Goal: Check status: Check status

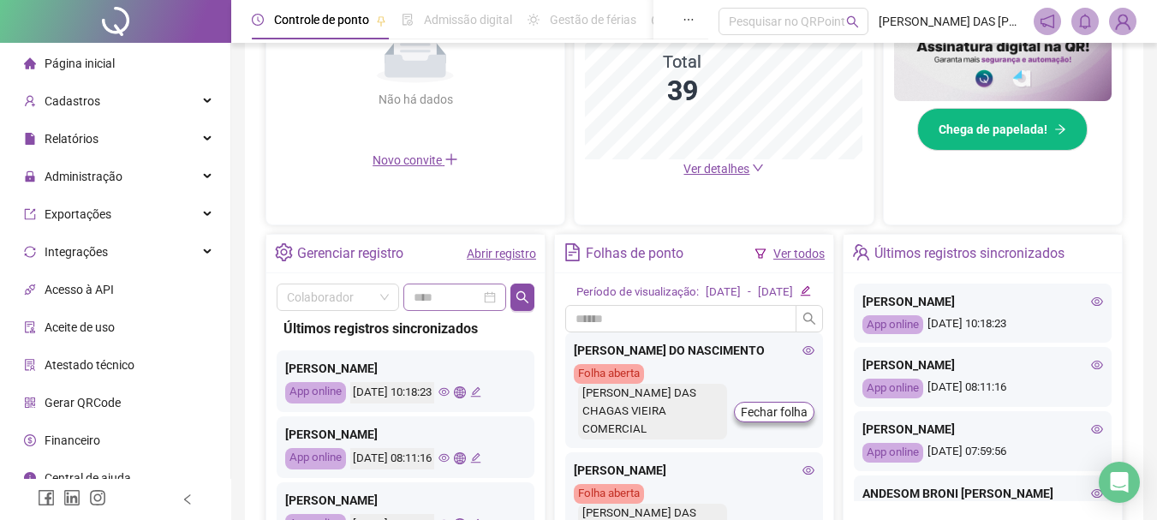
scroll to position [514, 0]
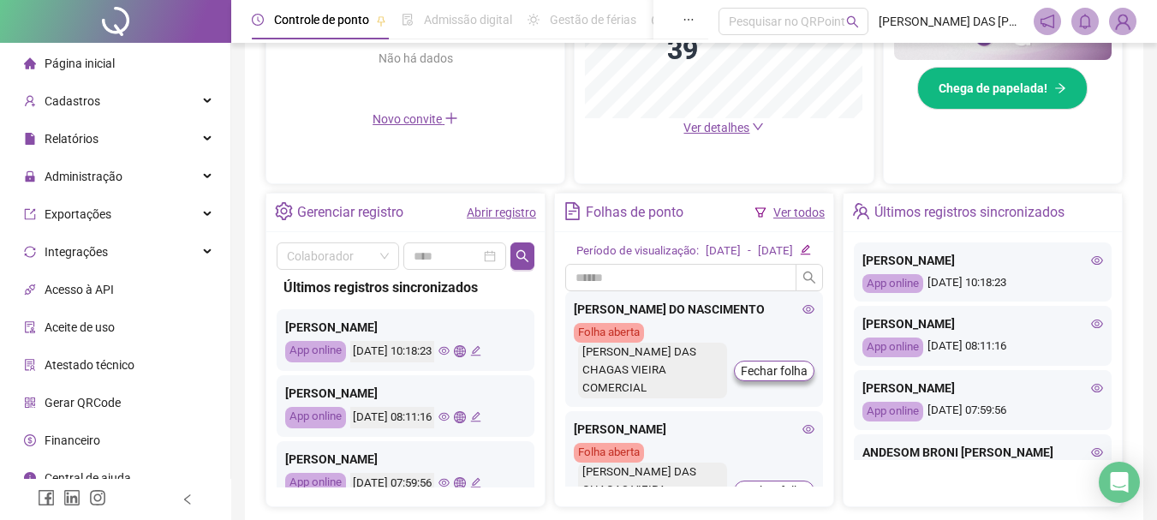
click at [503, 212] on link "Abrir registro" at bounding box center [501, 213] width 69 height 14
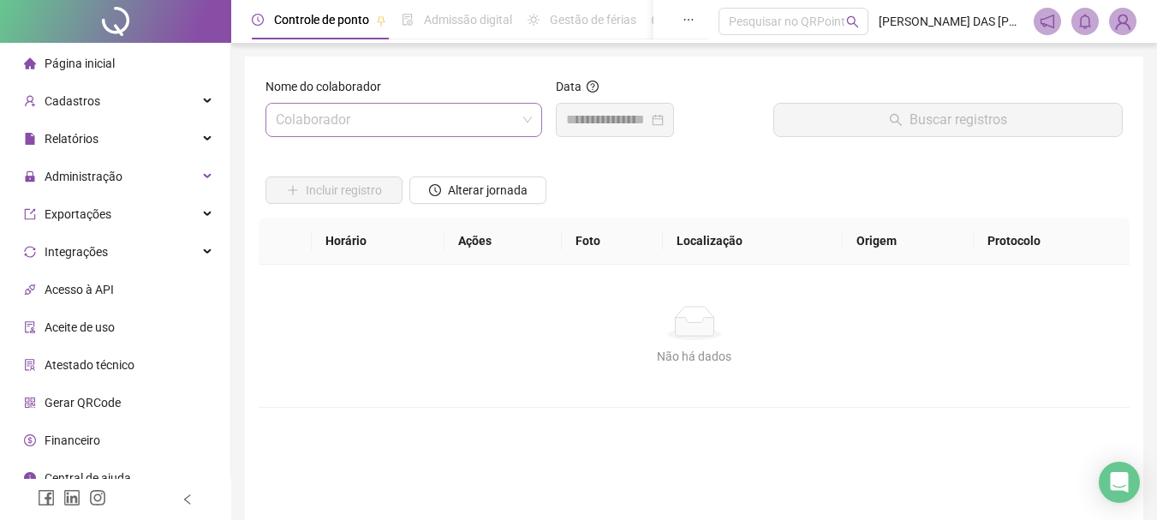
click at [419, 124] on input "search" at bounding box center [396, 120] width 241 height 33
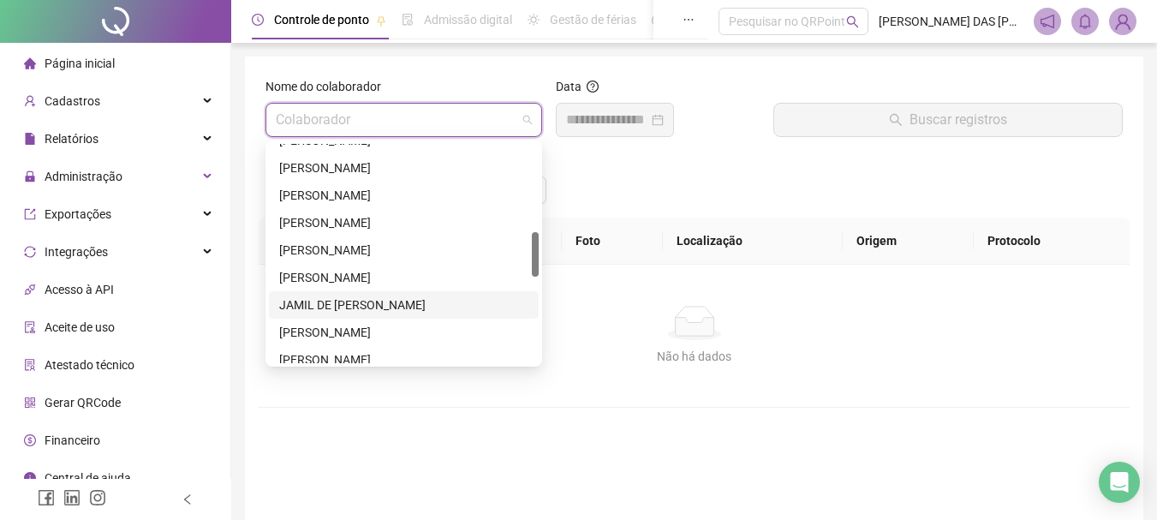
scroll to position [600, 0]
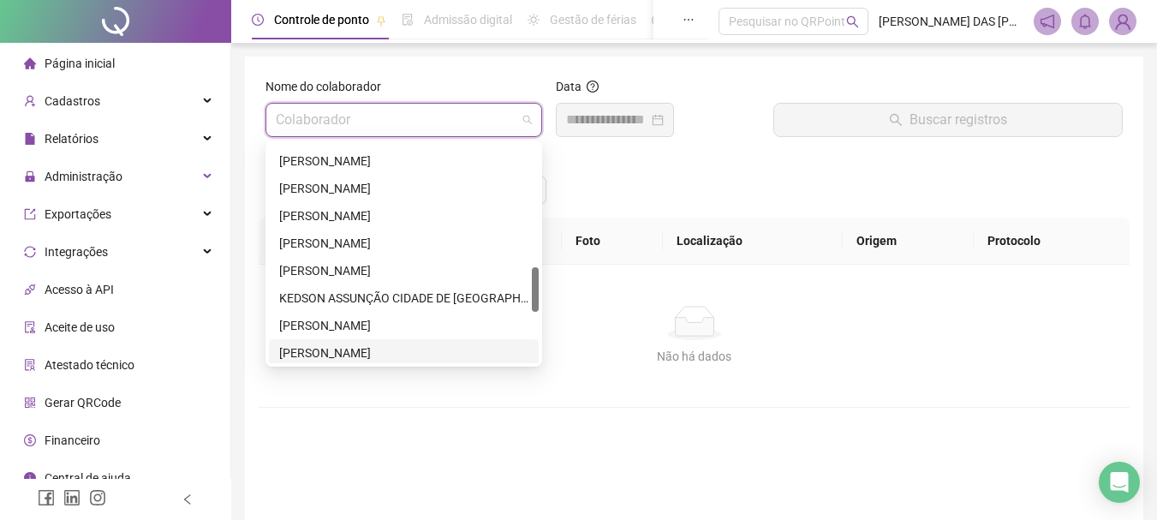
click at [343, 352] on div "[PERSON_NAME]" at bounding box center [403, 352] width 249 height 19
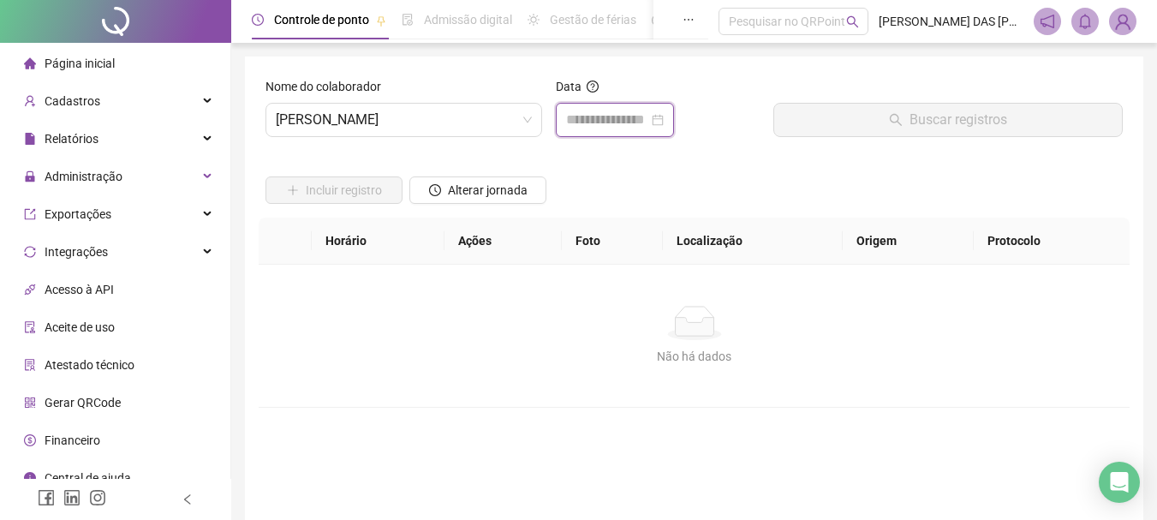
click at [618, 117] on input at bounding box center [607, 120] width 82 height 21
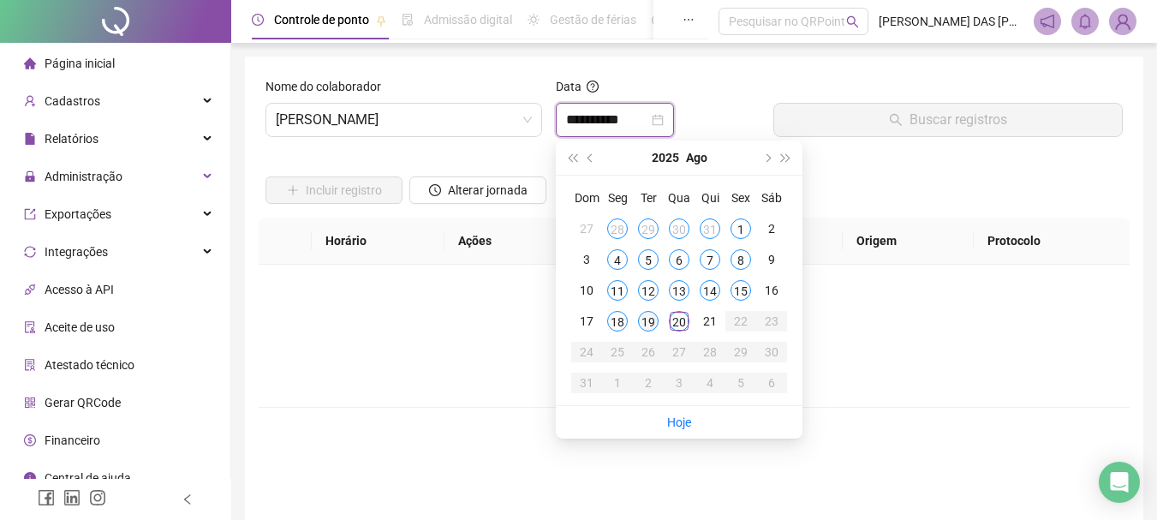
type input "**********"
click at [647, 316] on div "19" at bounding box center [648, 321] width 21 height 21
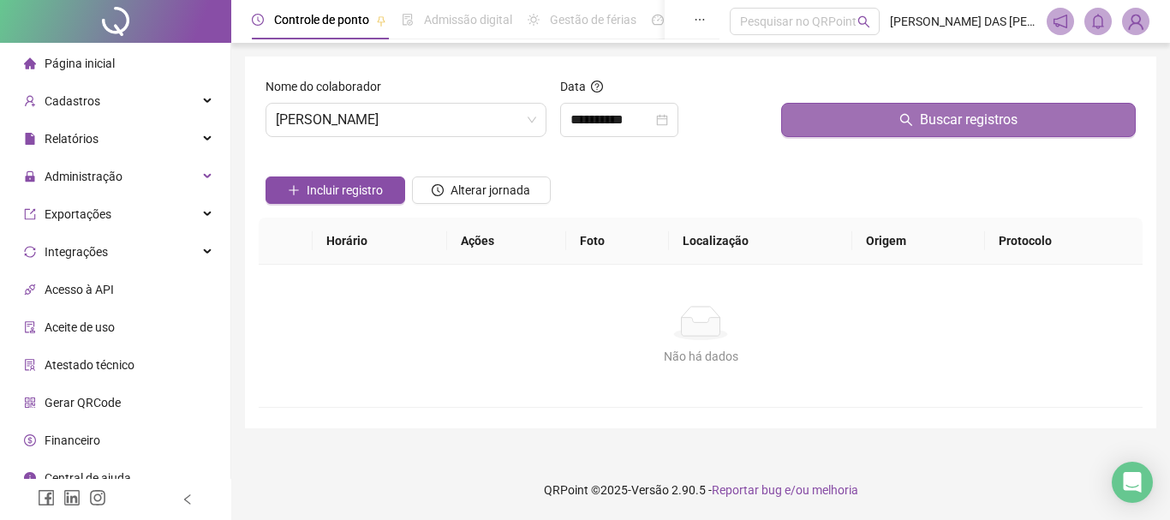
click at [946, 123] on span "Buscar registros" at bounding box center [969, 120] width 98 height 21
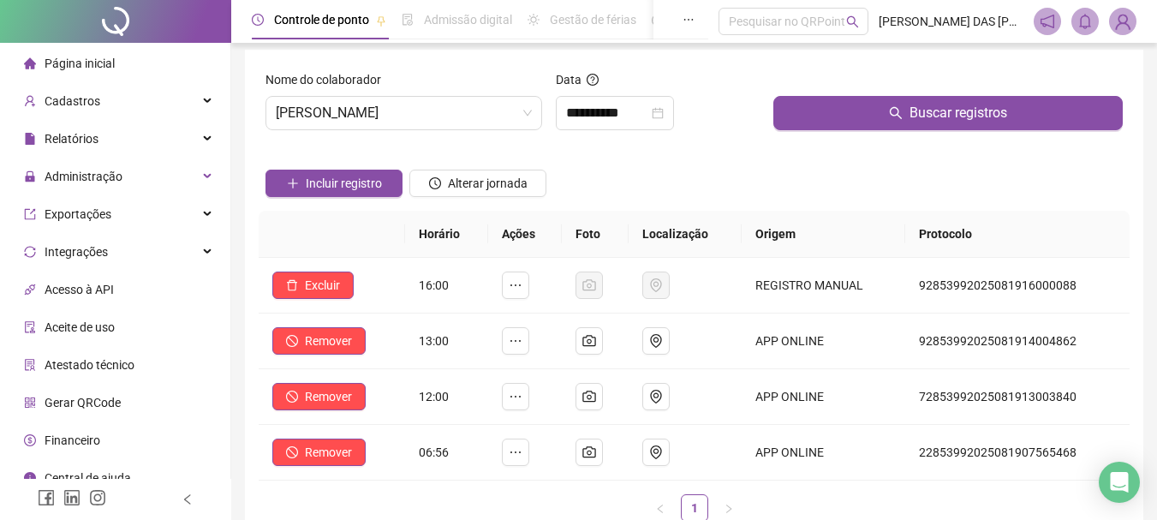
scroll to position [0, 0]
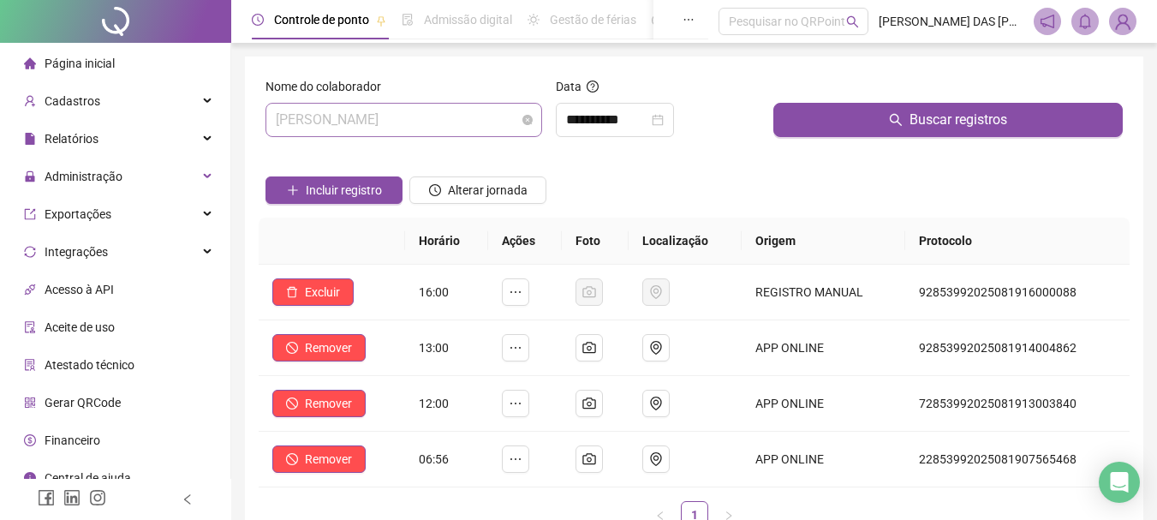
click at [477, 114] on span "[PERSON_NAME]" at bounding box center [404, 120] width 256 height 33
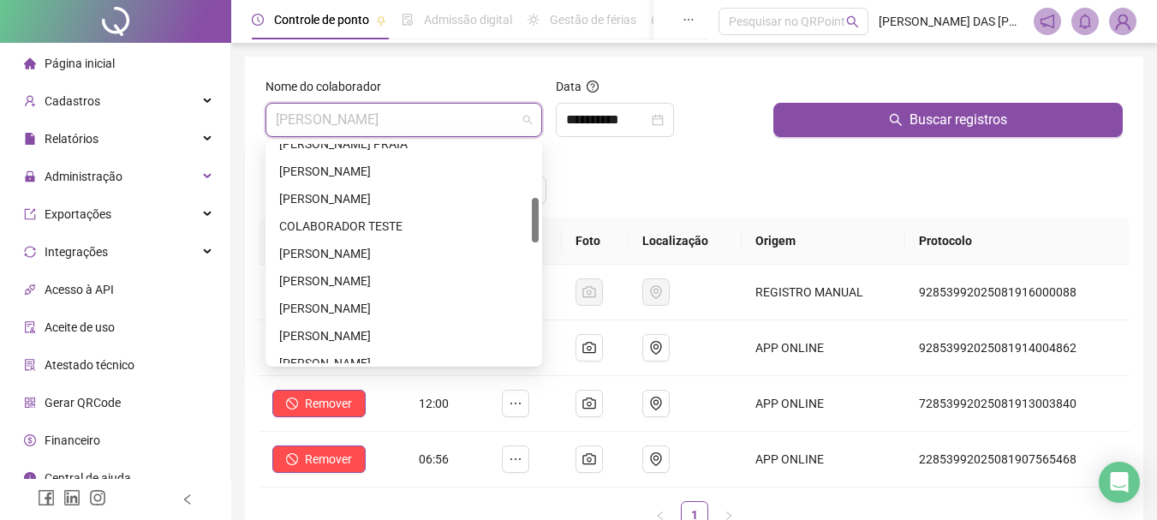
scroll to position [603, 0]
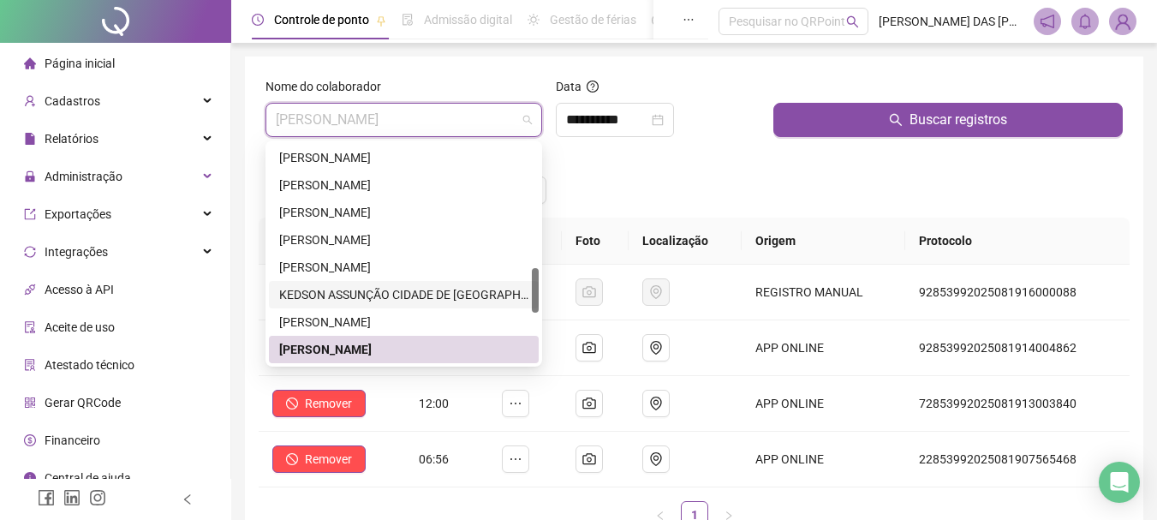
click at [315, 292] on div "KEDSON ASSUNÇÃO CIDADE DE [GEOGRAPHIC_DATA]" at bounding box center [403, 294] width 249 height 19
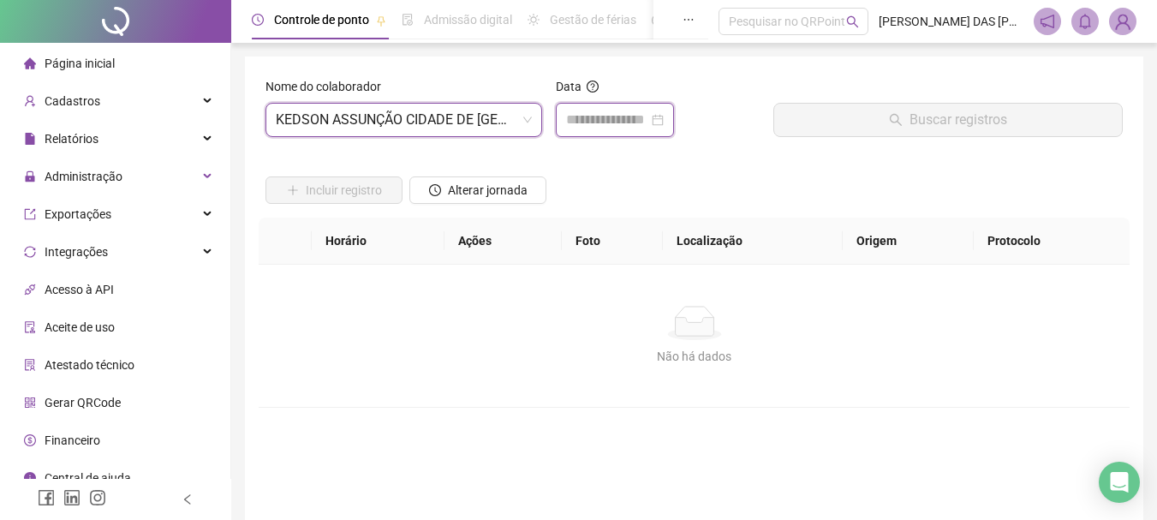
click at [612, 128] on input at bounding box center [607, 120] width 82 height 21
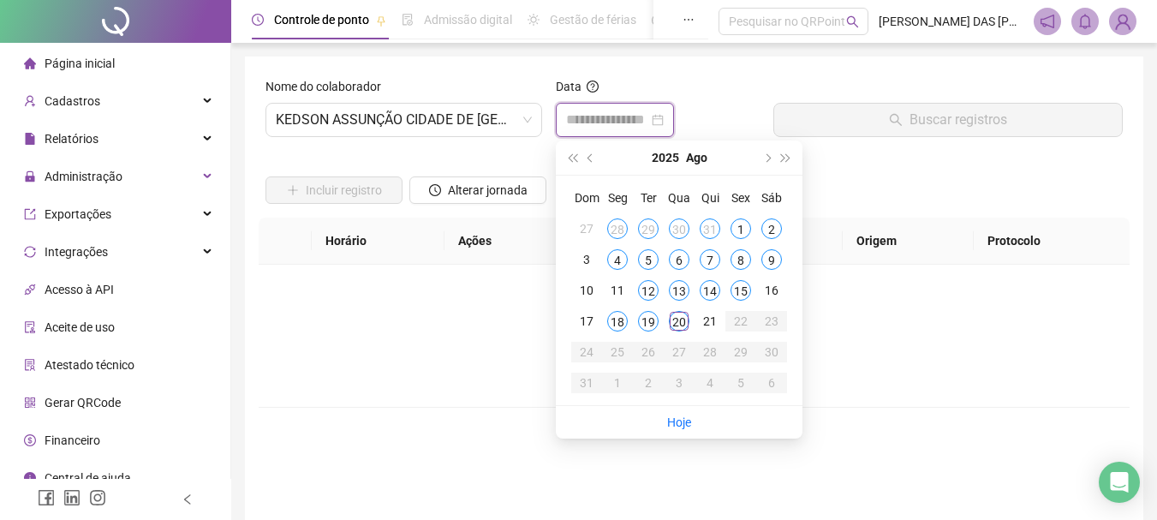
type input "**********"
click at [683, 325] on div "20" at bounding box center [679, 321] width 21 height 21
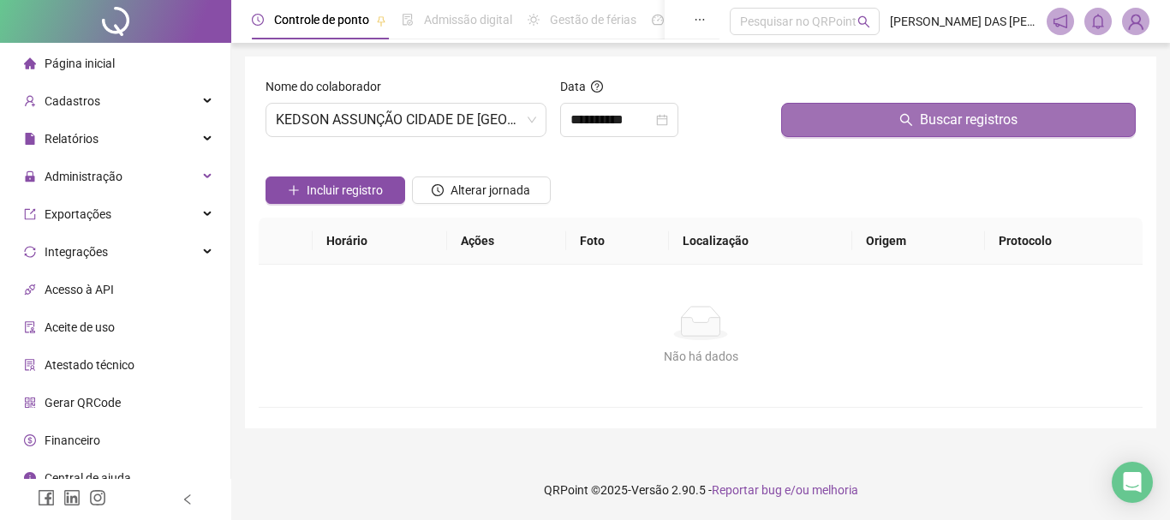
click at [937, 124] on span "Buscar registros" at bounding box center [969, 120] width 98 height 21
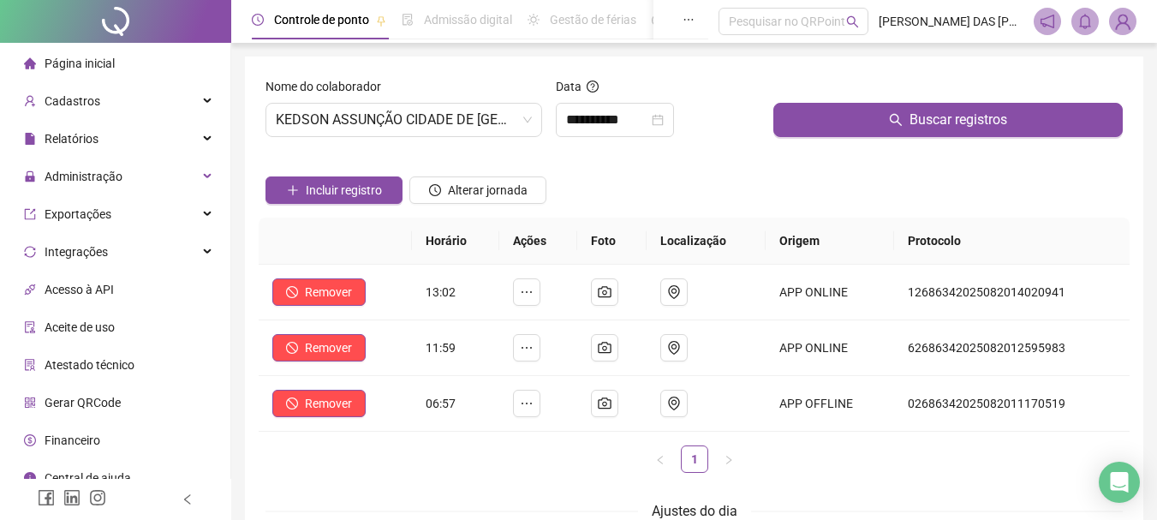
click at [330, 455] on ul "1" at bounding box center [694, 458] width 871 height 27
click at [501, 119] on span "KEDSON ASSUNÇÃO CIDADE DE [GEOGRAPHIC_DATA]" at bounding box center [404, 120] width 256 height 33
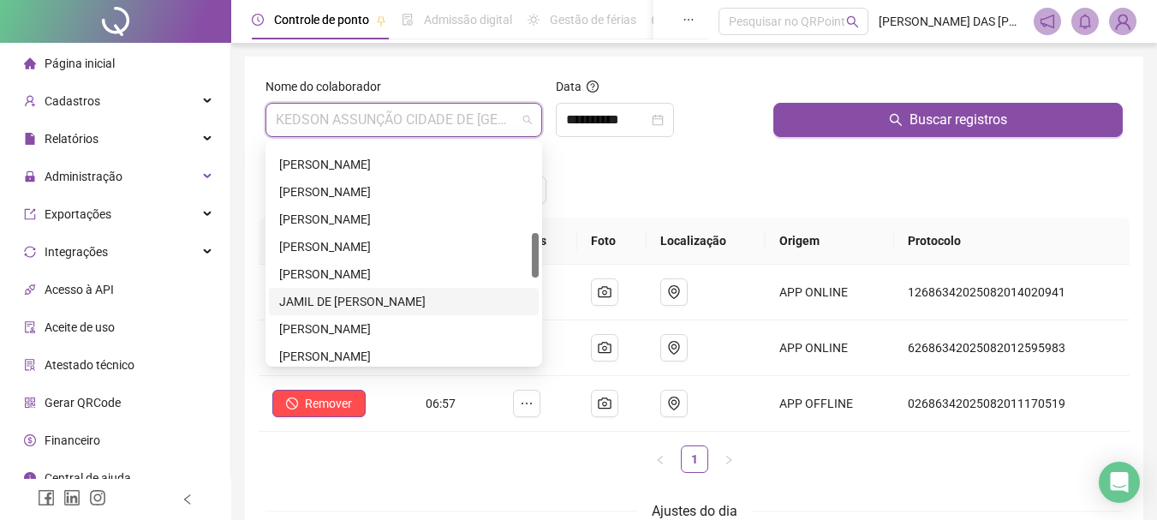
scroll to position [346, 0]
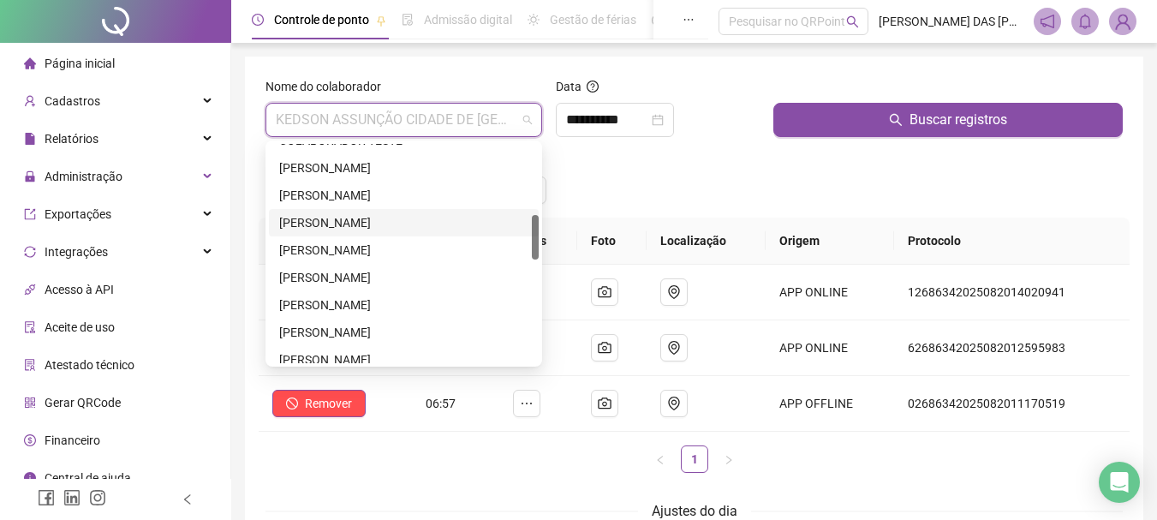
click at [339, 222] on div "[PERSON_NAME]" at bounding box center [403, 222] width 249 height 19
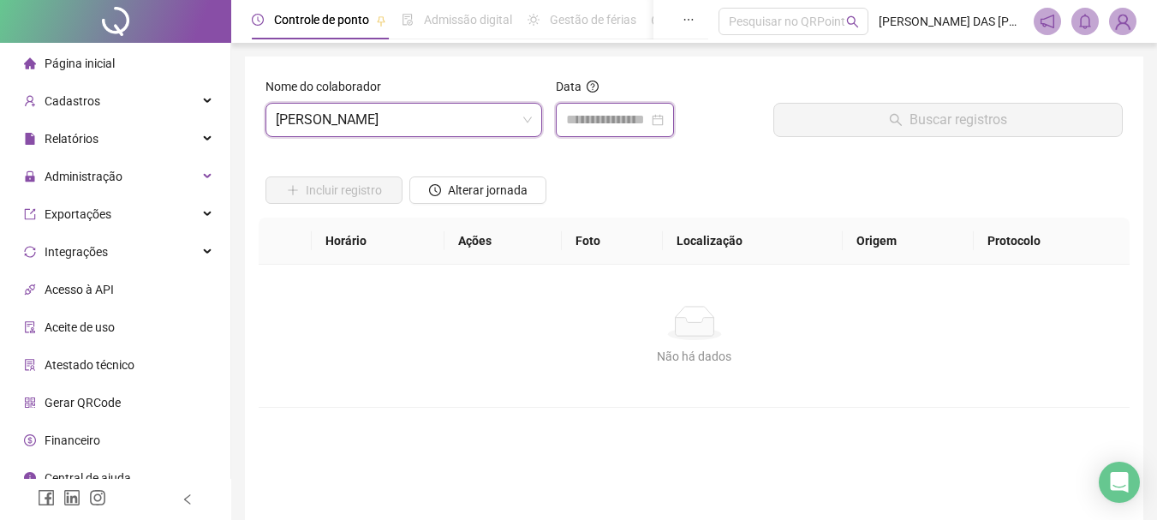
click at [574, 122] on input at bounding box center [607, 120] width 82 height 21
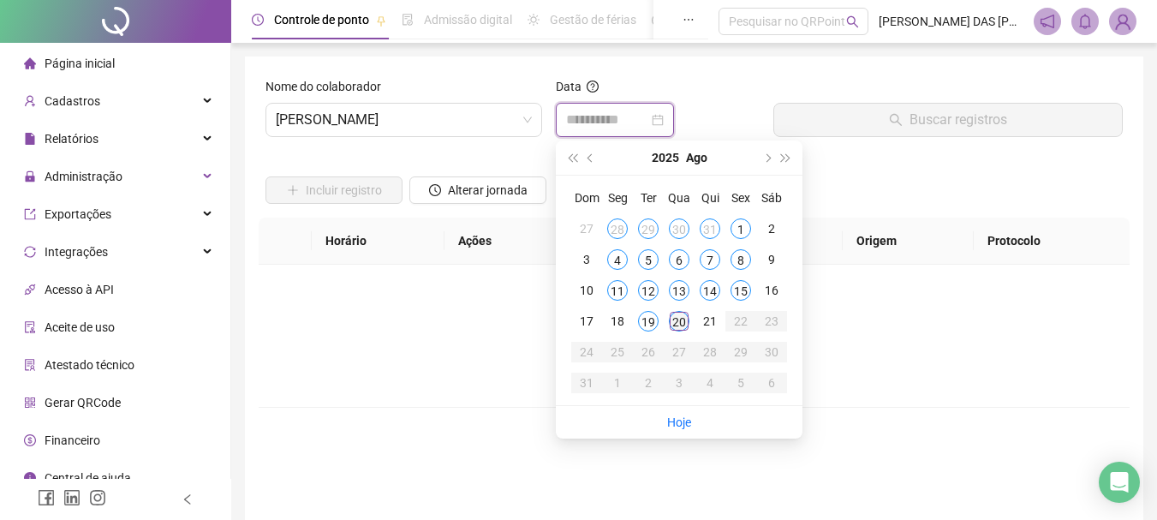
type input "**********"
click at [680, 325] on div "20" at bounding box center [679, 321] width 21 height 21
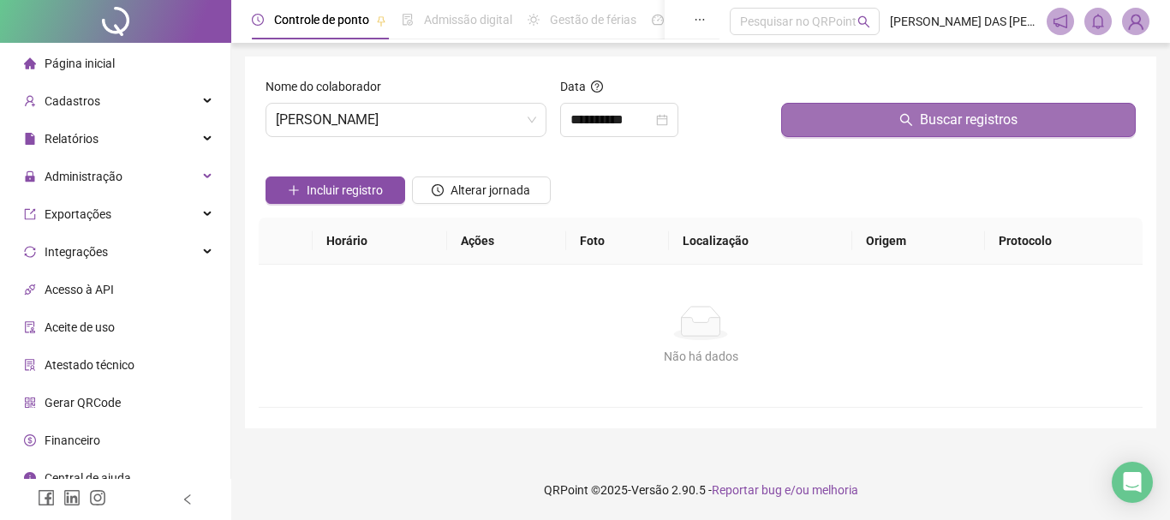
click at [920, 116] on button "Buscar registros" at bounding box center [958, 120] width 355 height 34
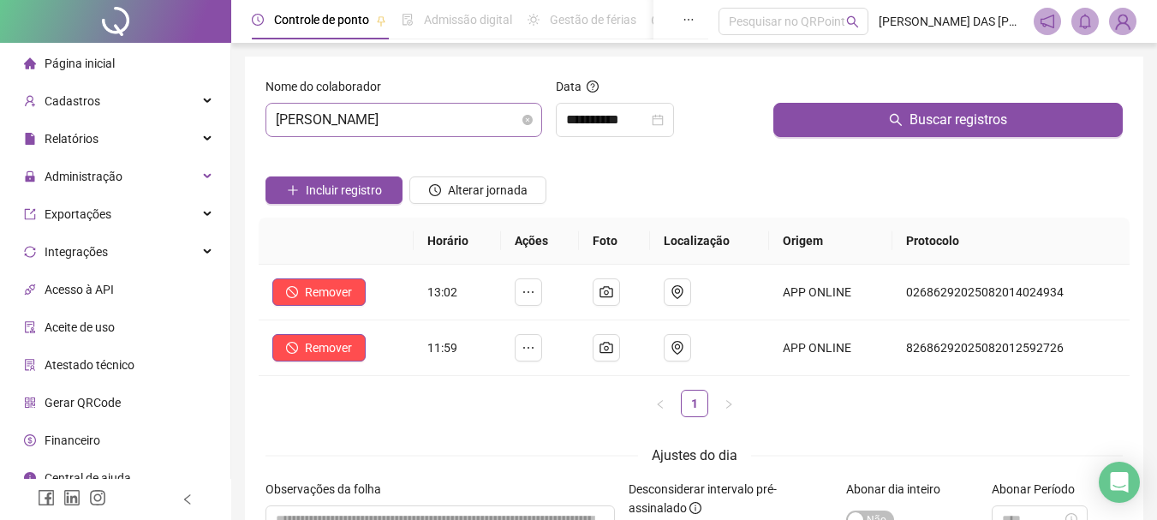
click at [493, 120] on span "[PERSON_NAME]" at bounding box center [404, 120] width 256 height 33
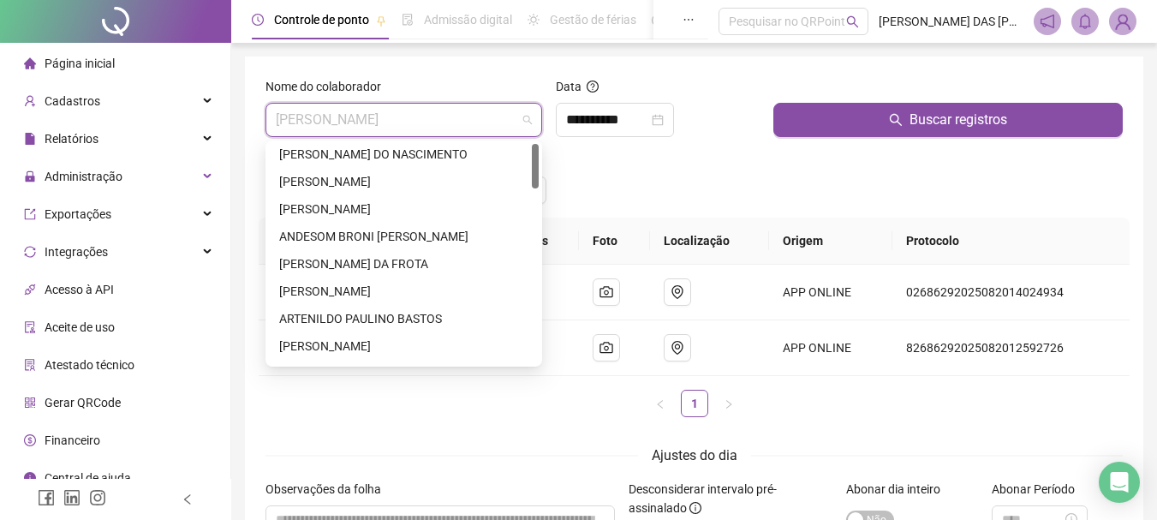
scroll to position [0, 0]
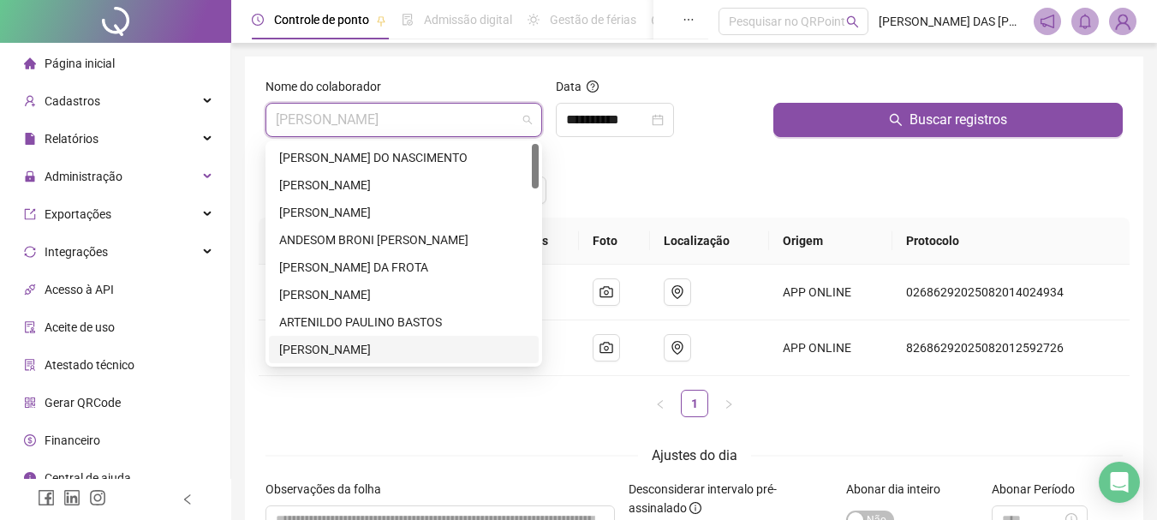
click at [105, 61] on span "Página inicial" at bounding box center [80, 64] width 70 height 14
